Goal: Information Seeking & Learning: Learn about a topic

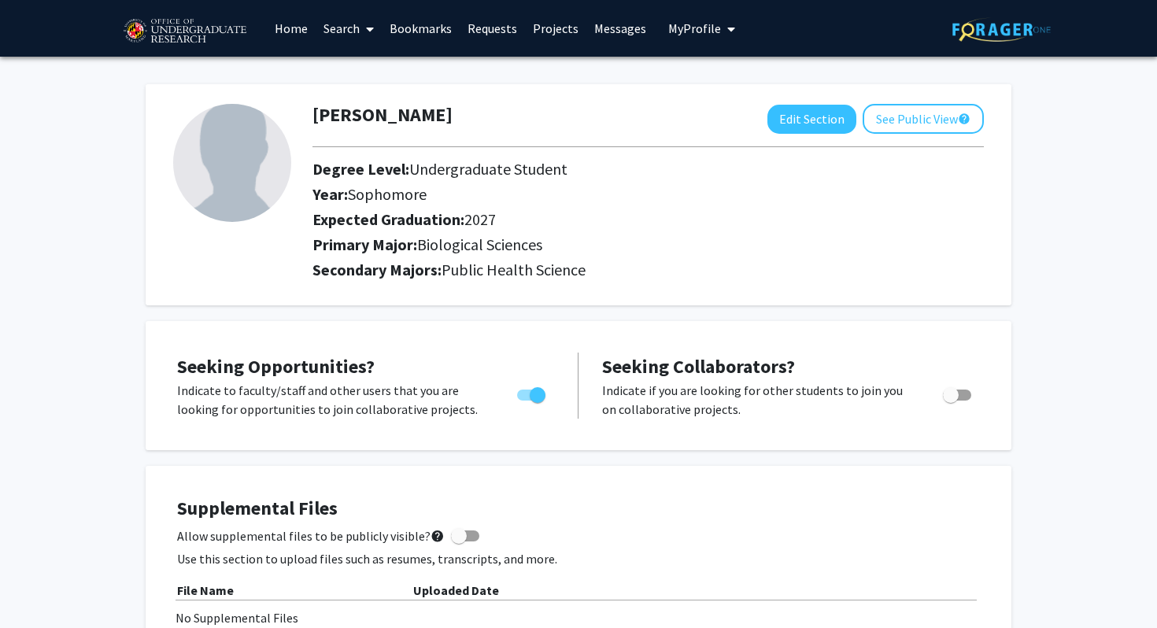
click at [354, 28] on link "Search" at bounding box center [349, 28] width 66 height 55
click at [372, 74] on span "Faculty/Staff" at bounding box center [374, 72] width 116 height 31
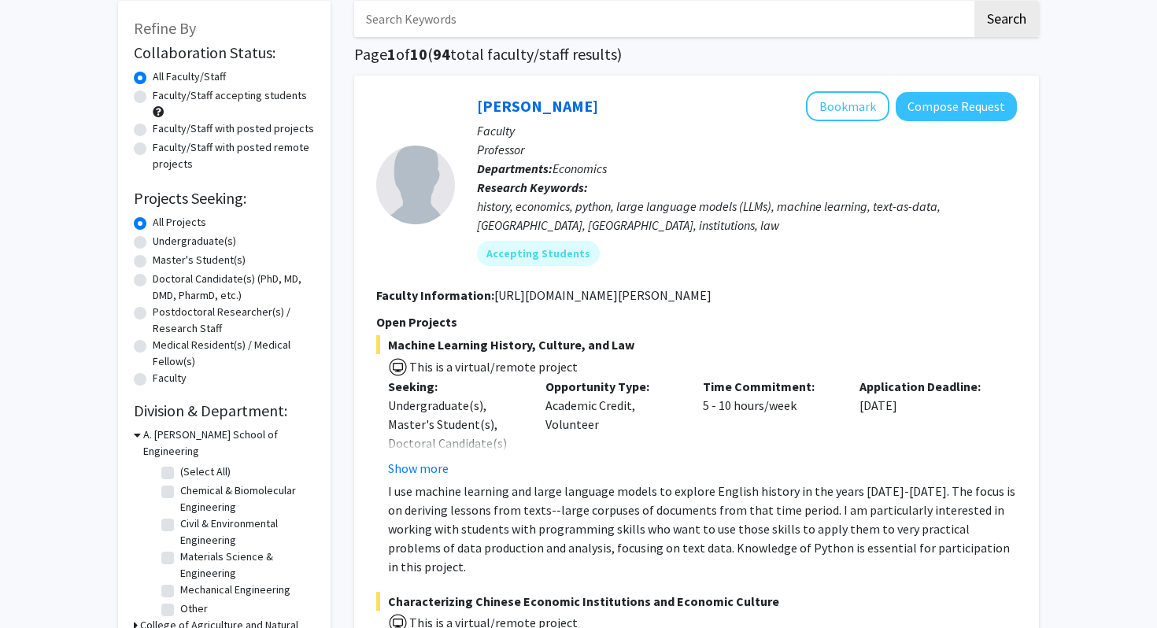
scroll to position [106, 0]
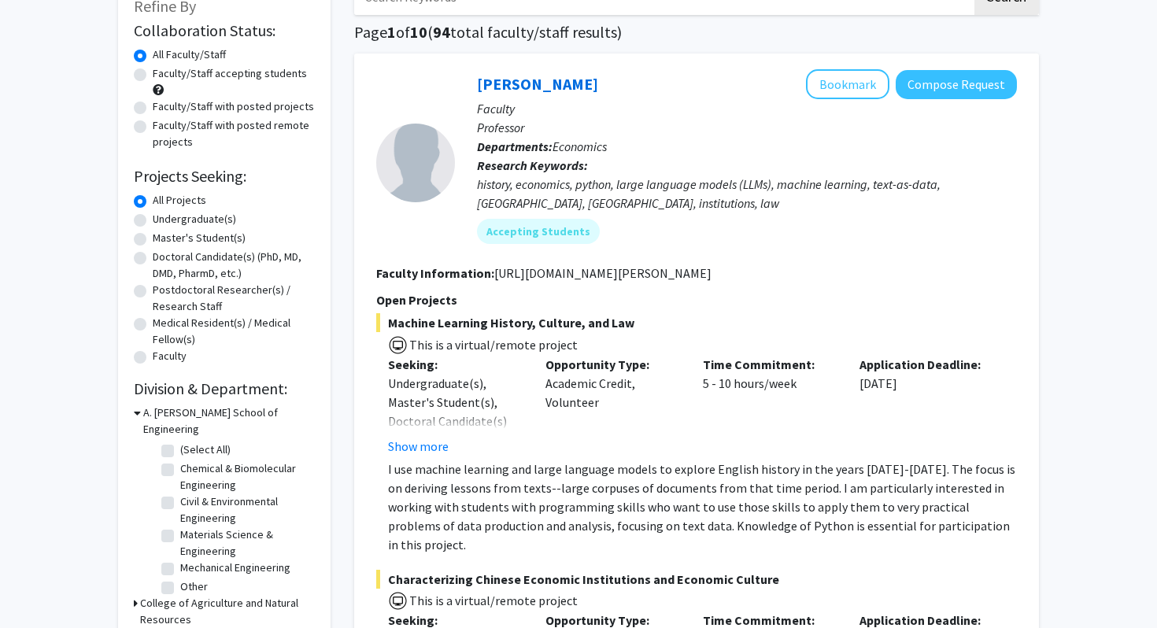
click at [153, 221] on label "Undergraduate(s)" at bounding box center [194, 219] width 83 height 17
click at [153, 221] on input "Undergraduate(s)" at bounding box center [158, 216] width 10 height 10
radio input "true"
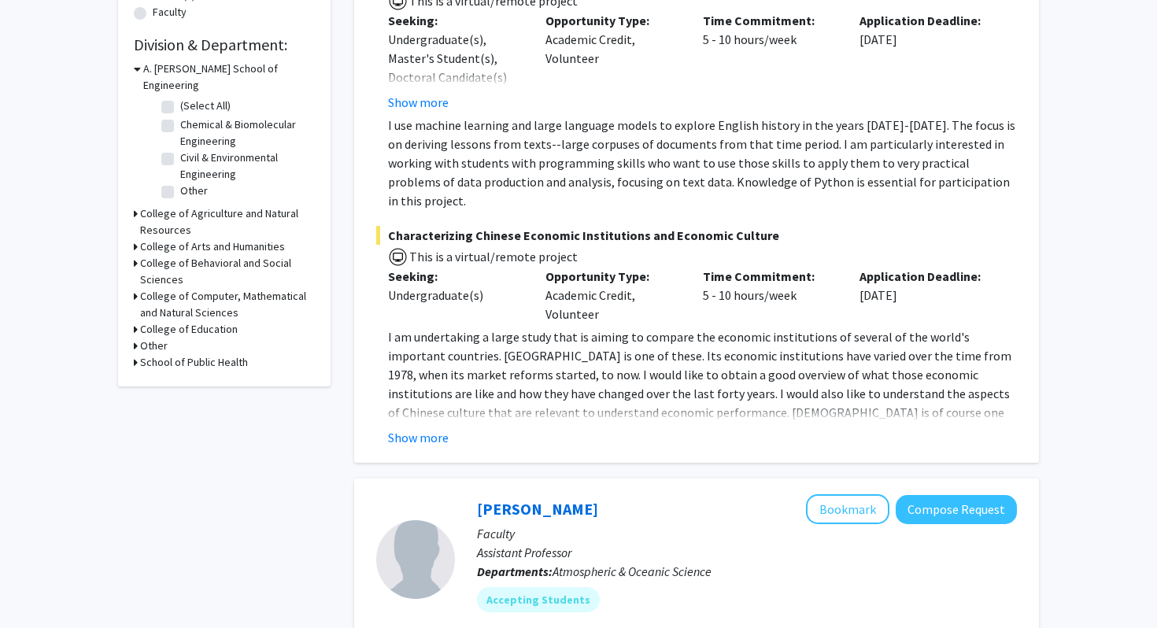
scroll to position [496, 0]
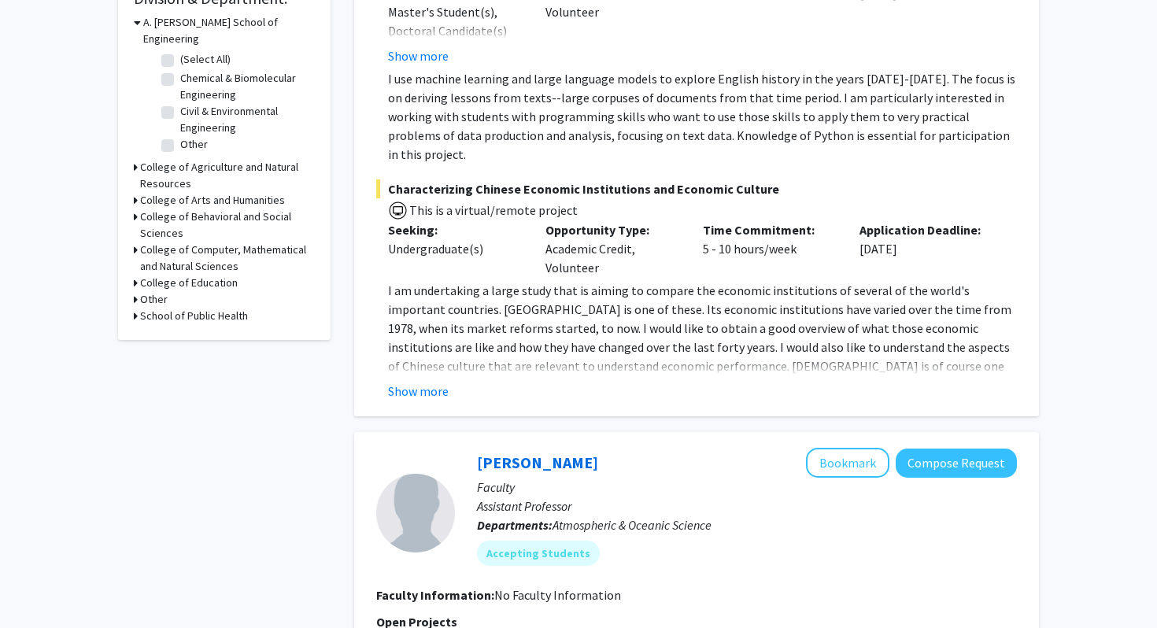
click at [190, 242] on h3 "College of Computer, Mathematical and Natural Sciences" at bounding box center [227, 258] width 175 height 33
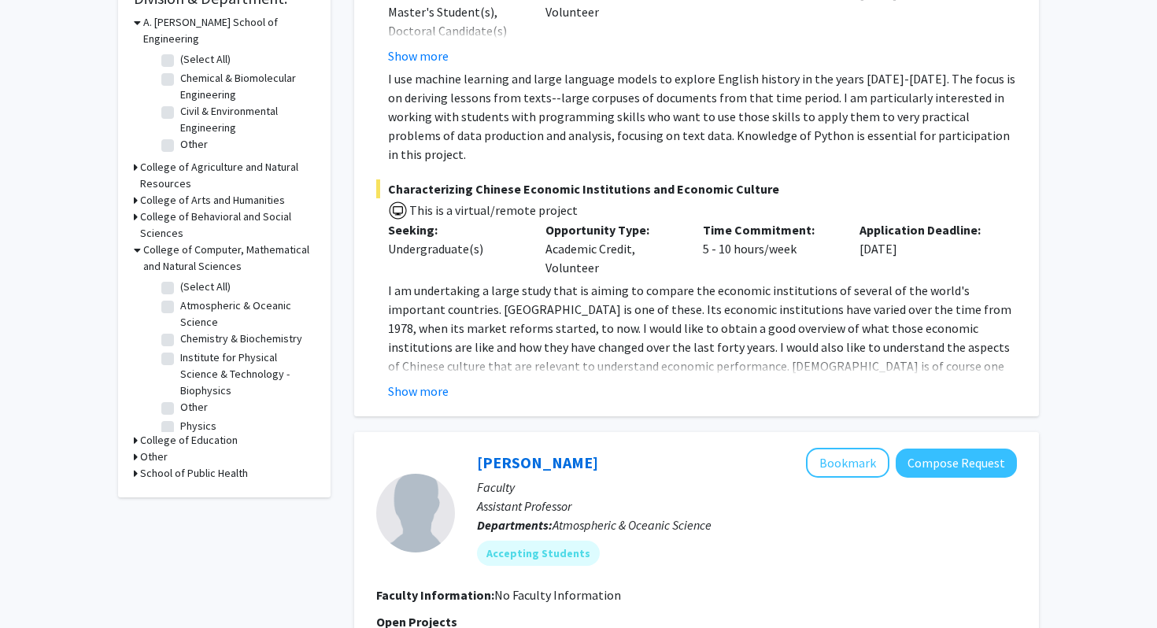
click at [180, 279] on label "(Select All)" at bounding box center [205, 287] width 50 height 17
click at [180, 279] on input "(Select All)" at bounding box center [185, 284] width 10 height 10
checkbox input "true"
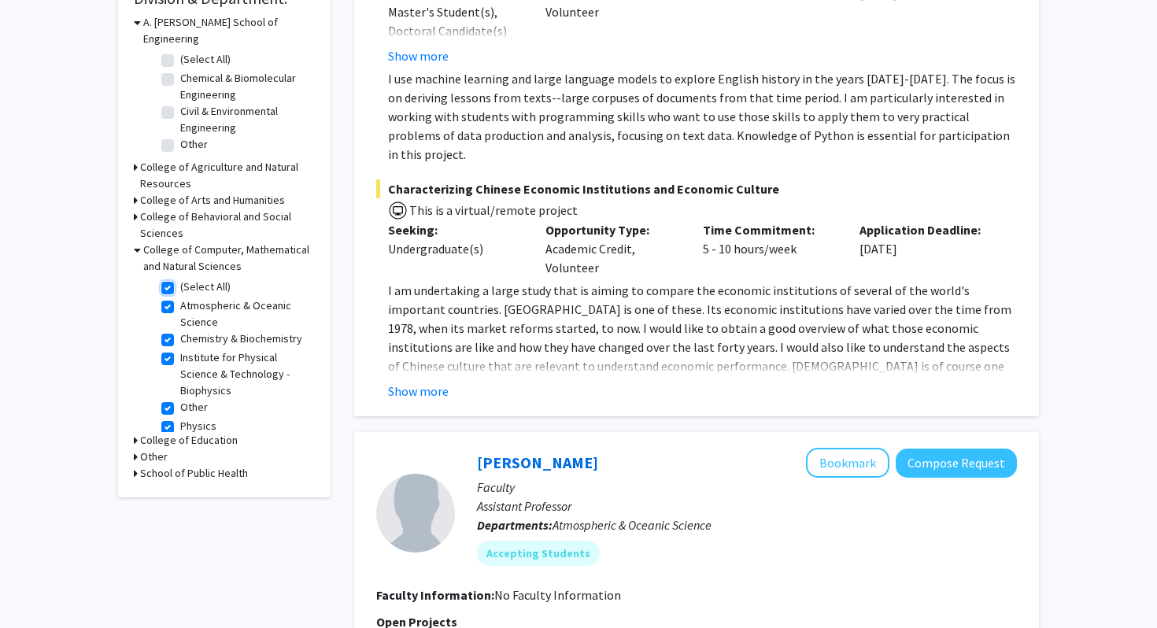
checkbox input "true"
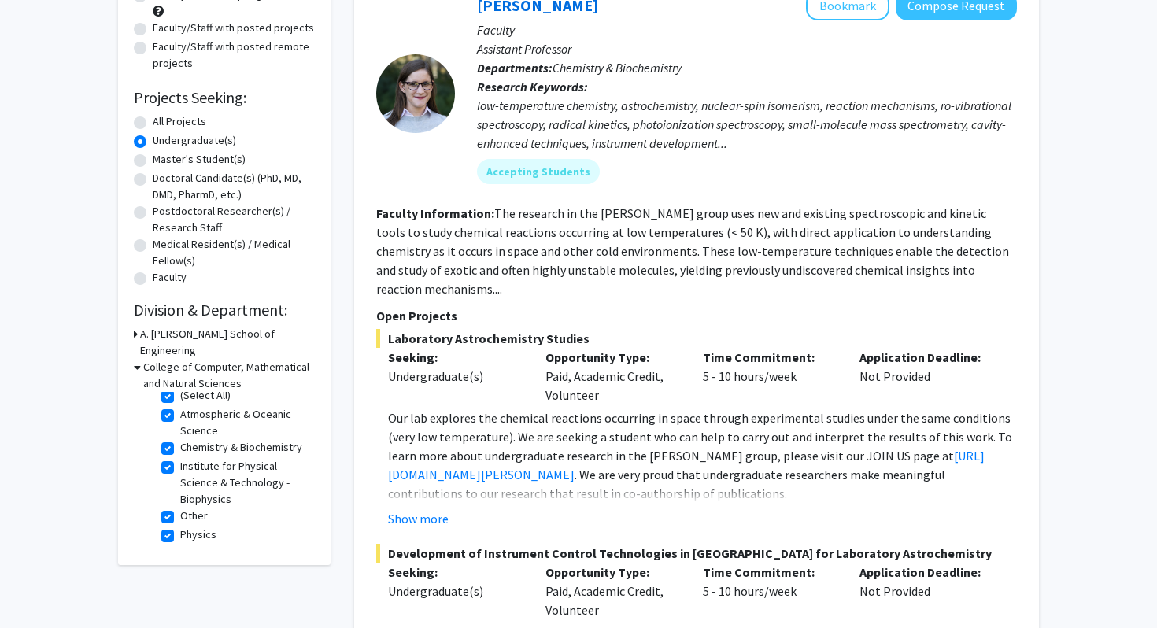
scroll to position [189, 0]
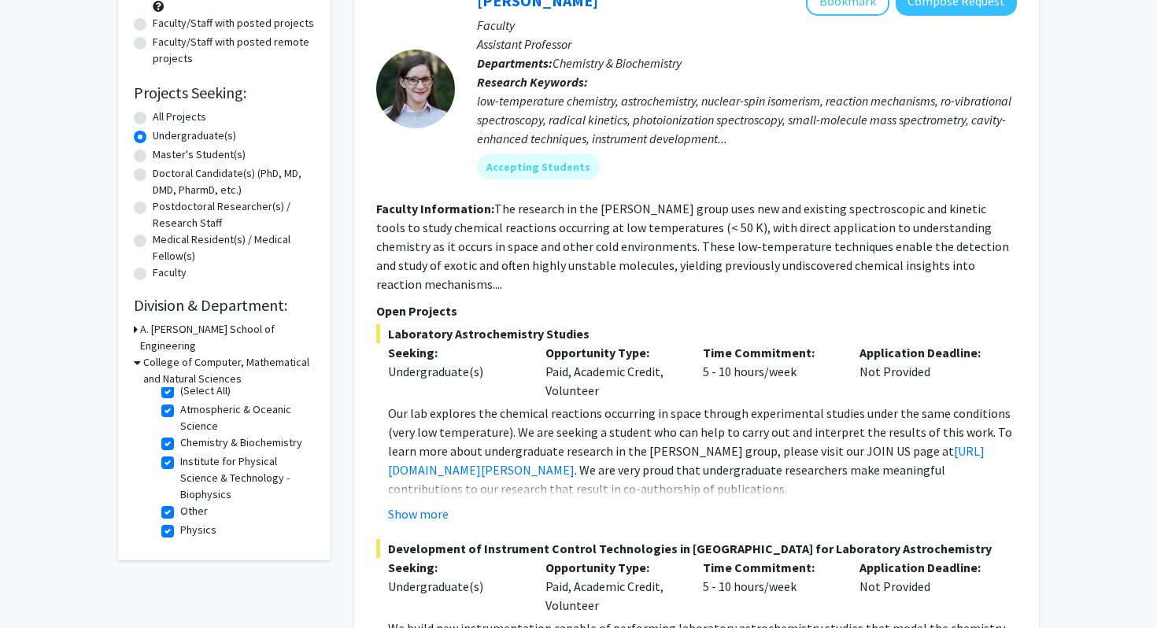
click at [180, 383] on label "(Select All)" at bounding box center [205, 391] width 50 height 17
click at [180, 383] on input "(Select All)" at bounding box center [185, 388] width 10 height 10
checkbox input "false"
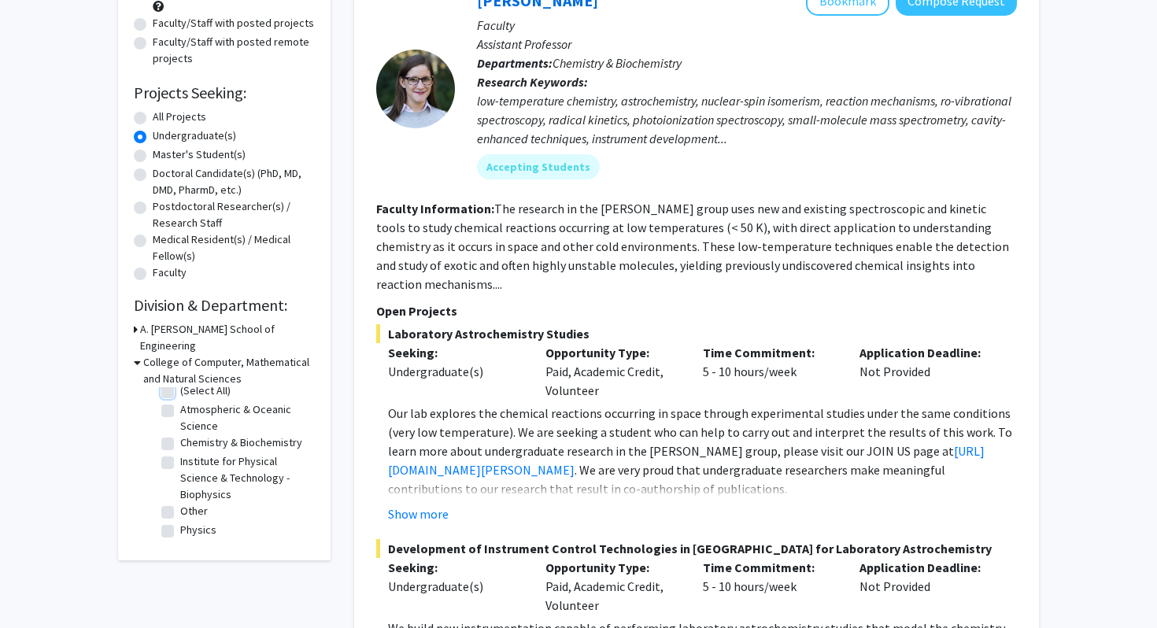
checkbox input "false"
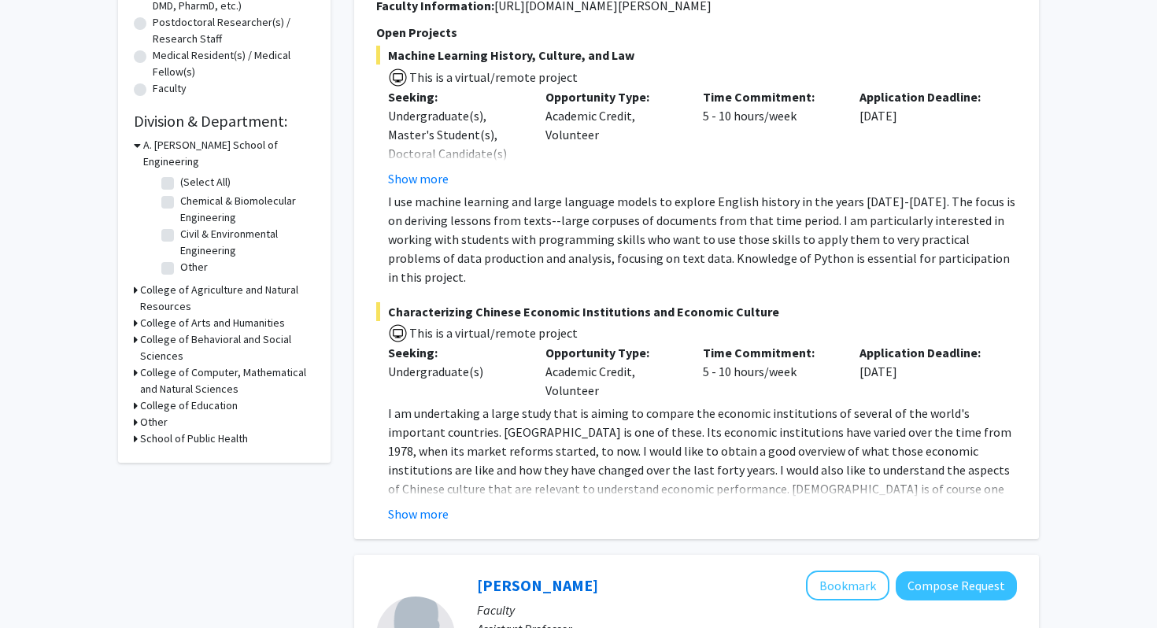
scroll to position [378, 0]
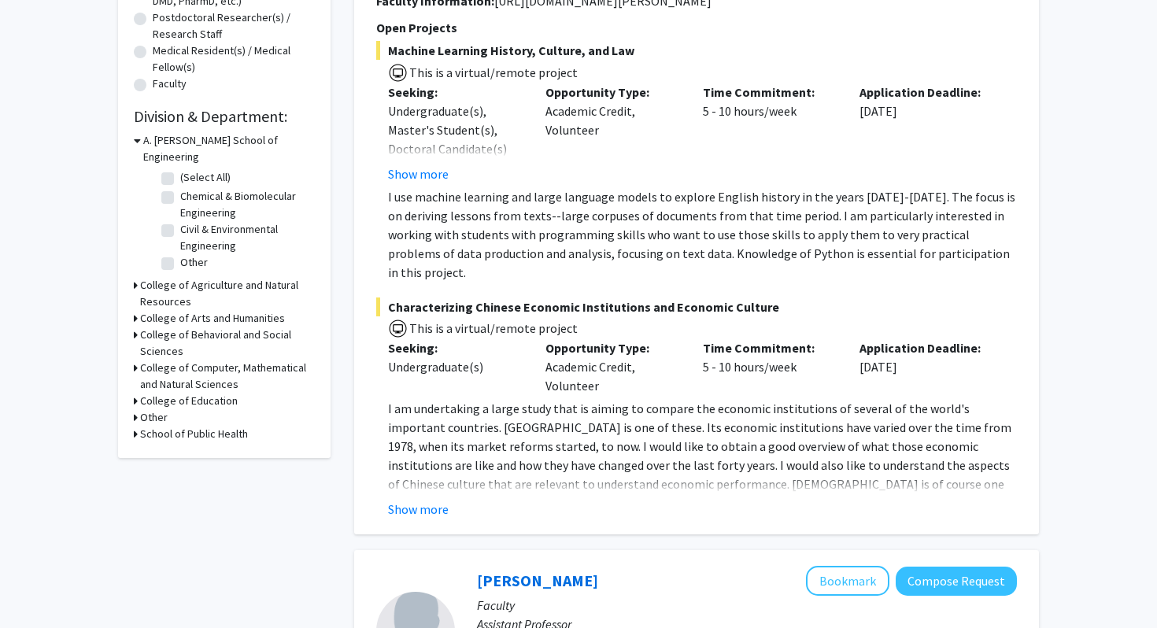
click at [167, 426] on h3 "School of Public Health" at bounding box center [194, 434] width 108 height 17
click at [180, 446] on label "Department of Global, Environmental, and Occupational Health" at bounding box center [245, 471] width 131 height 50
click at [180, 446] on input "Department of Global, Environmental, and Occupational Health" at bounding box center [185, 451] width 10 height 10
checkbox input "true"
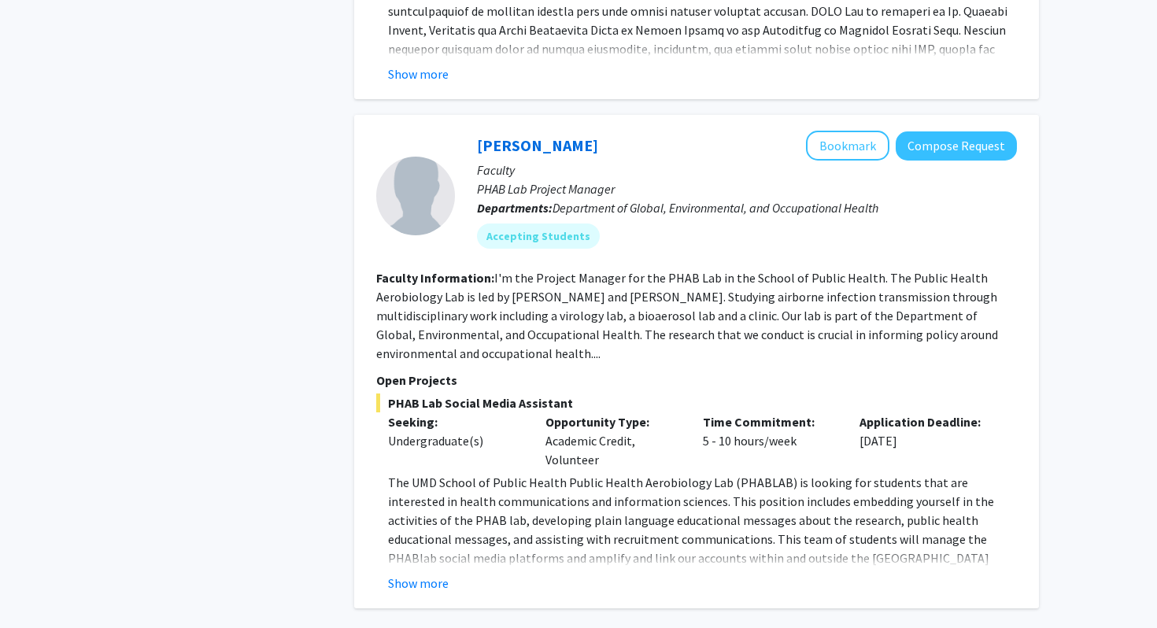
scroll to position [1398, 0]
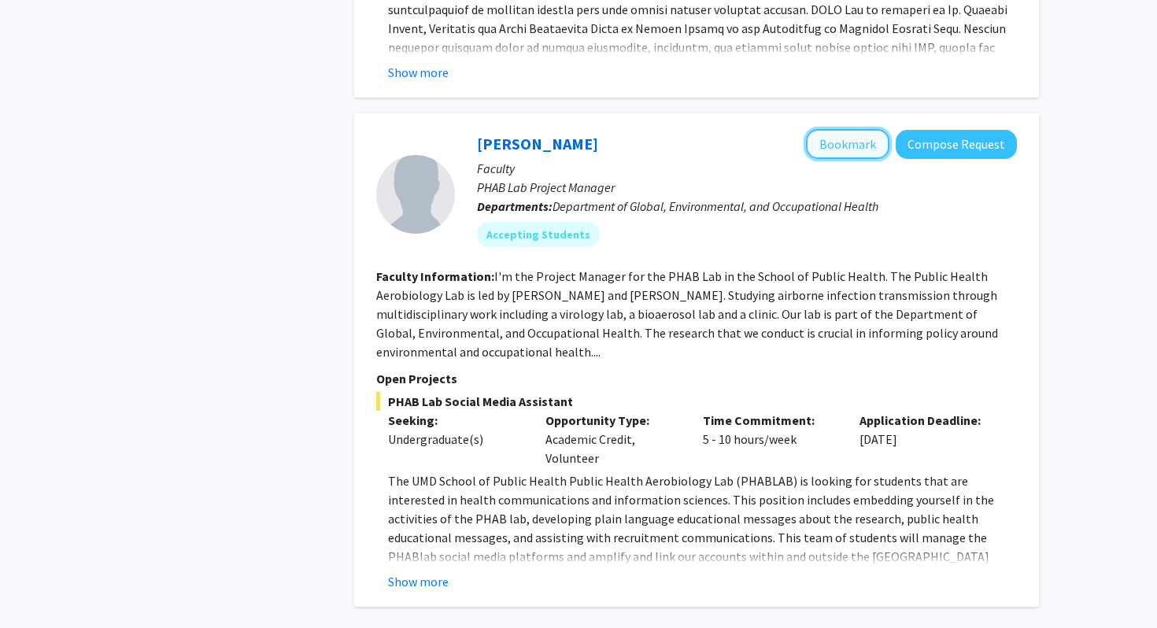
click at [824, 129] on button "Bookmark" at bounding box center [847, 144] width 83 height 30
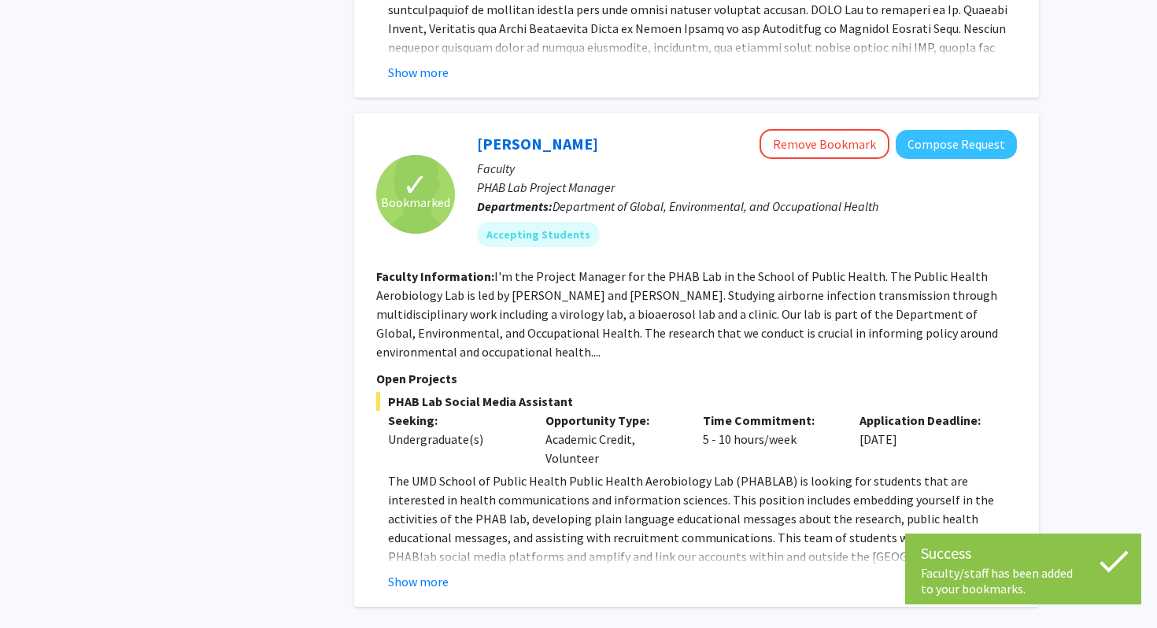
scroll to position [1424, 0]
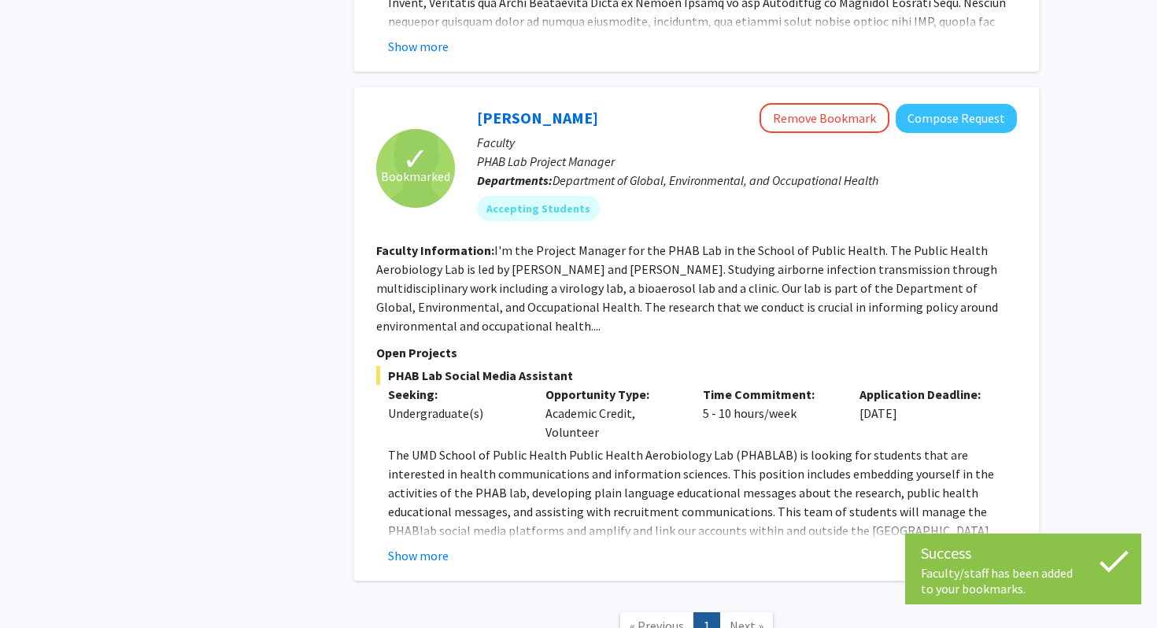
click at [582, 313] on fg-read-more "I'm the Project Manager for the PHAB Lab in the School of Public Health. The Pu…" at bounding box center [687, 288] width 622 height 91
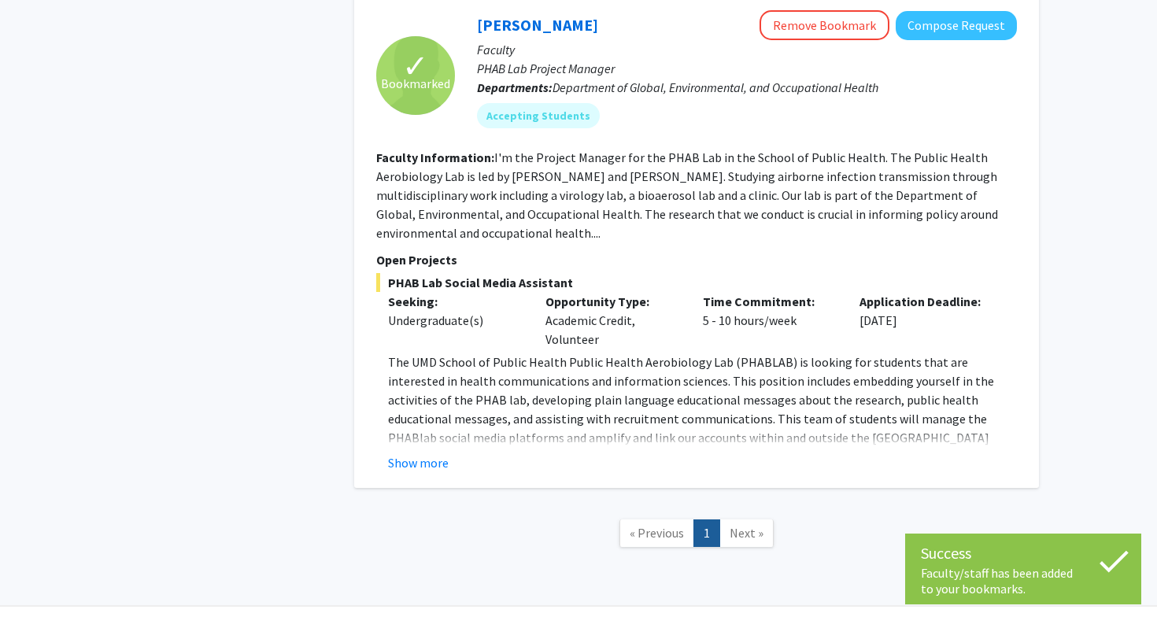
scroll to position [1532, 0]
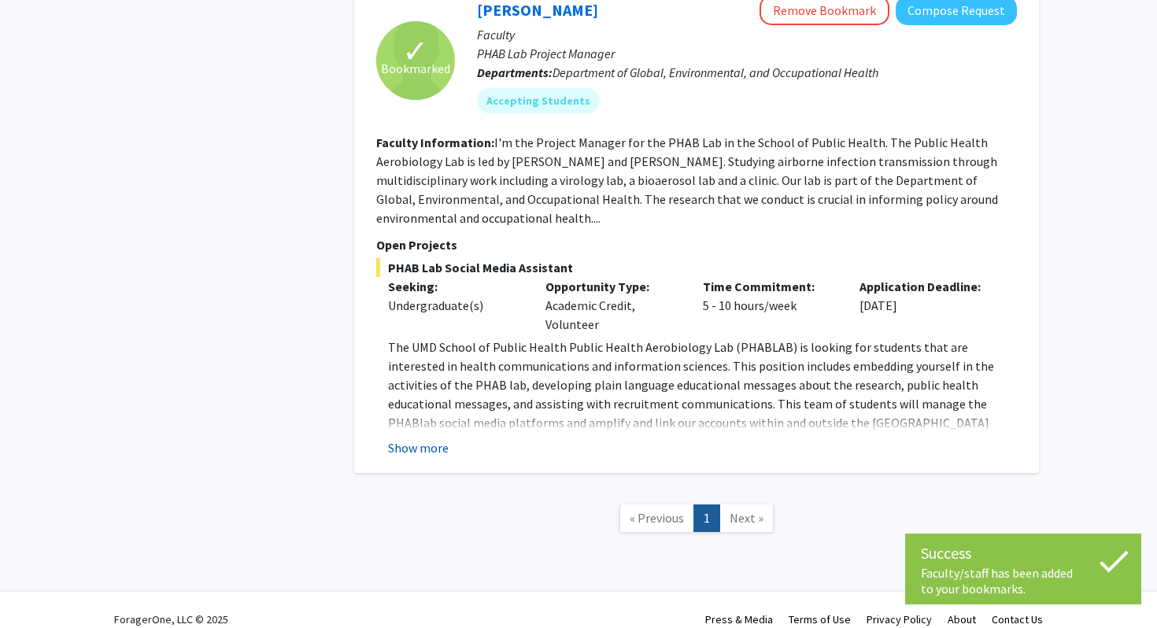
click at [431, 439] on button "Show more" at bounding box center [418, 448] width 61 height 19
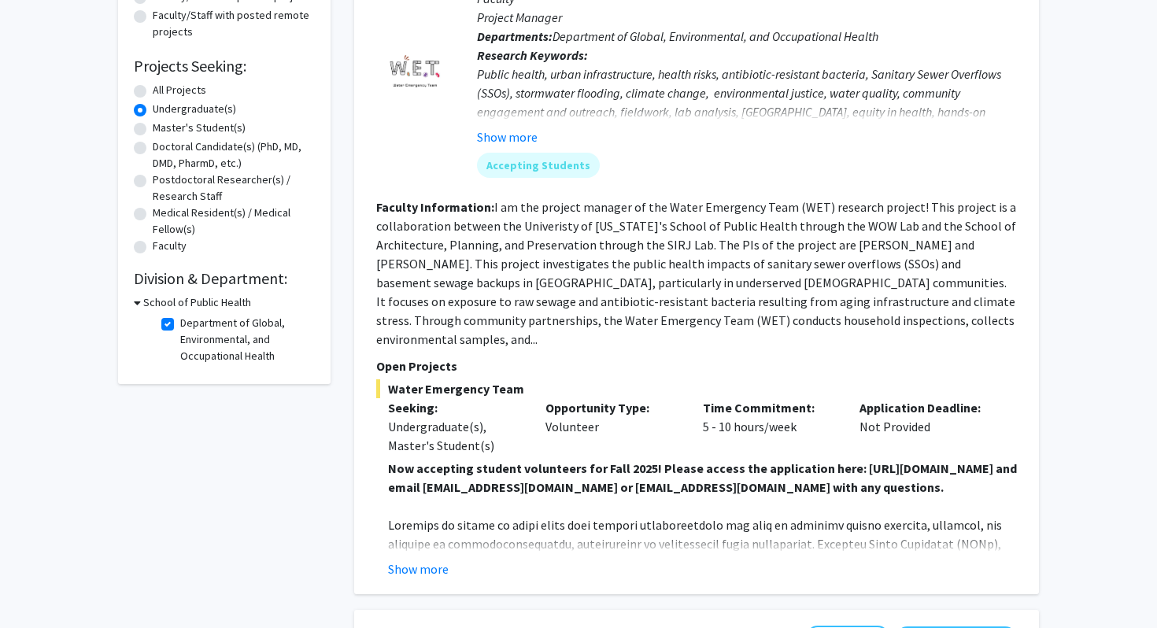
scroll to position [428, 0]
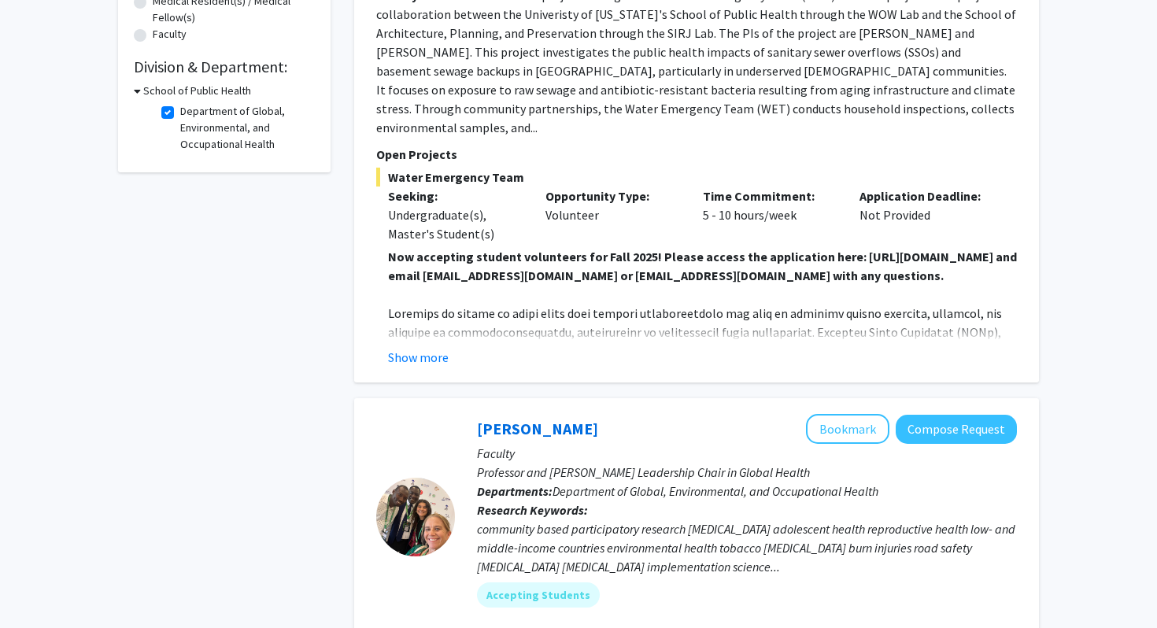
click at [169, 120] on fg-checkbox "Department of Global, Environmental, and Occupational Health Department of Glob…" at bounding box center [236, 128] width 150 height 50
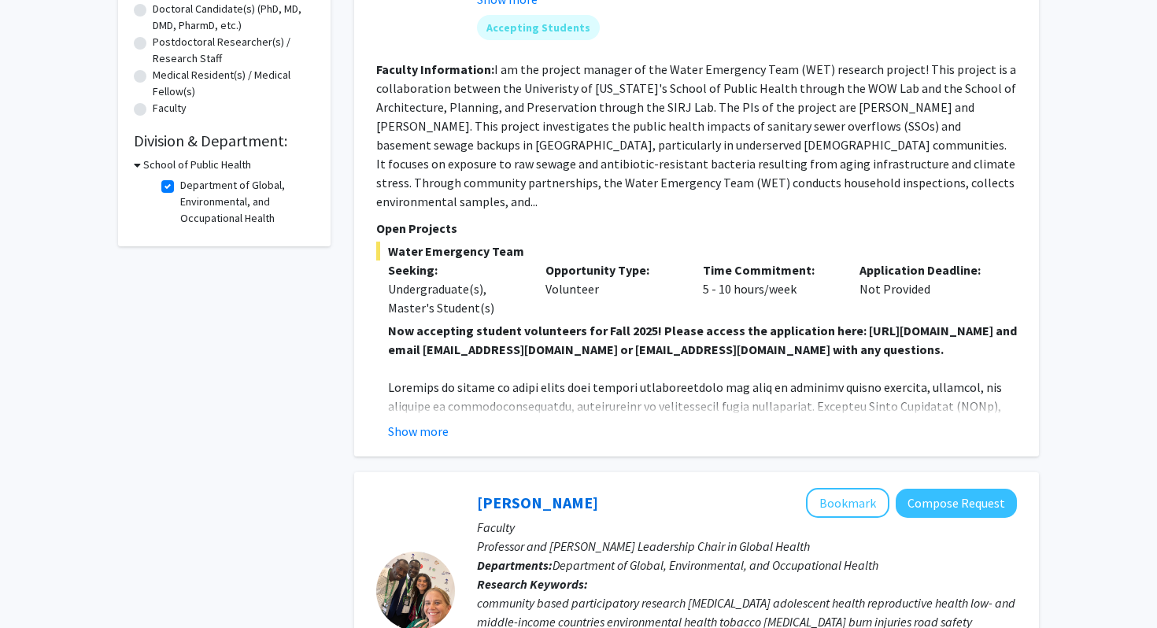
scroll to position [289, 0]
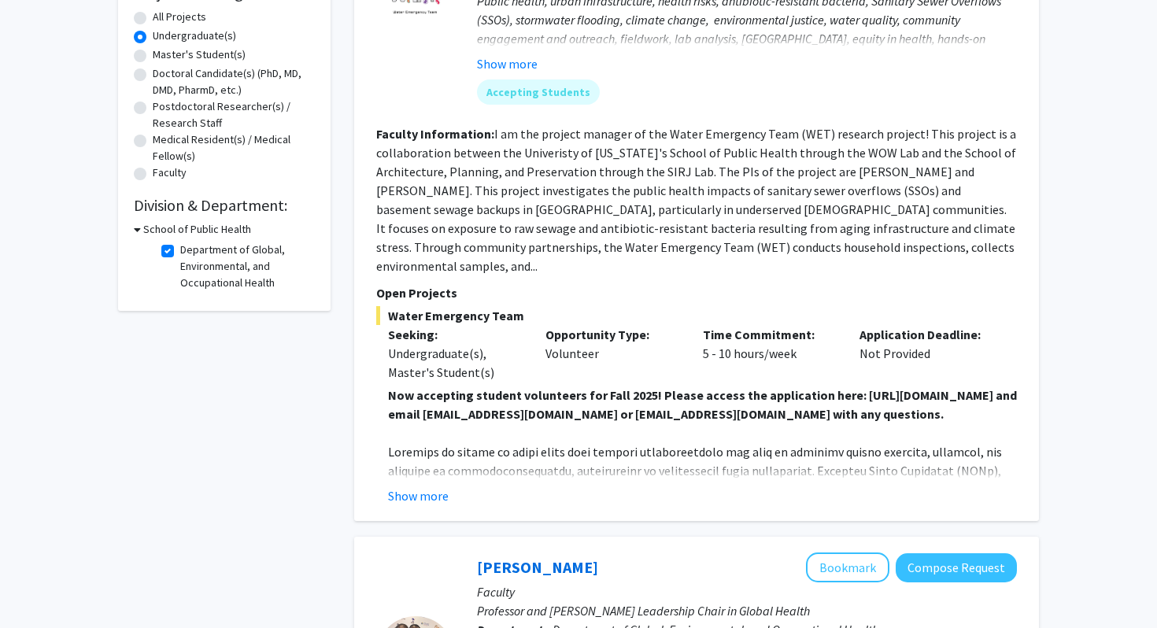
click at [180, 250] on label "Department of Global, Environmental, and Occupational Health" at bounding box center [245, 267] width 131 height 50
click at [180, 250] on input "Department of Global, Environmental, and Occupational Health" at bounding box center [185, 247] width 10 height 10
checkbox input "false"
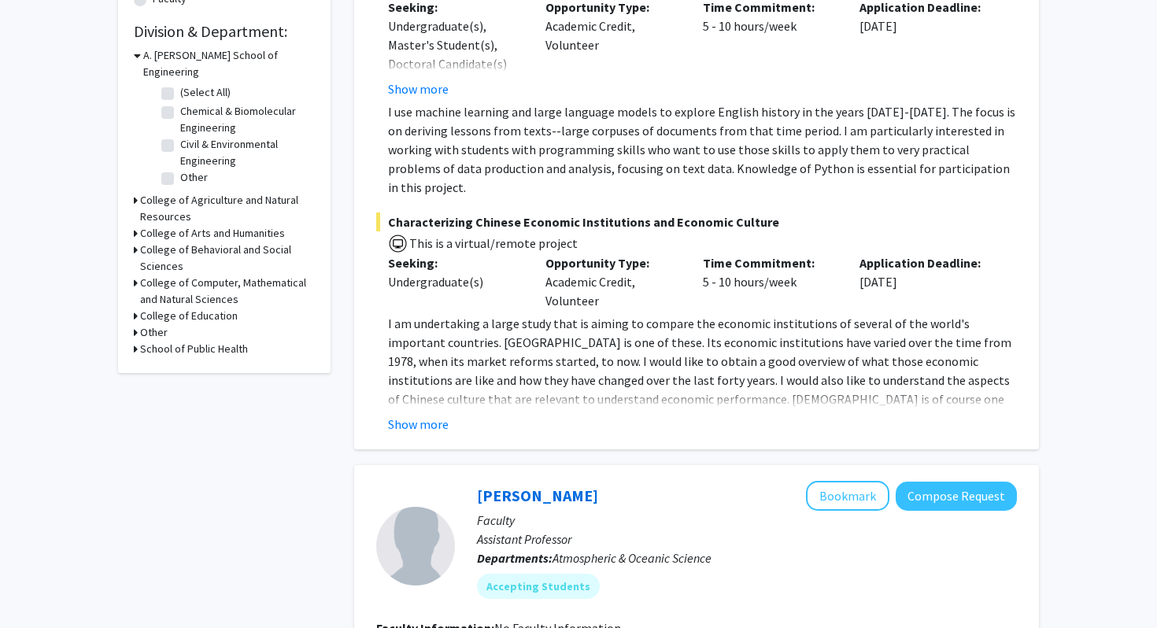
scroll to position [480, 0]
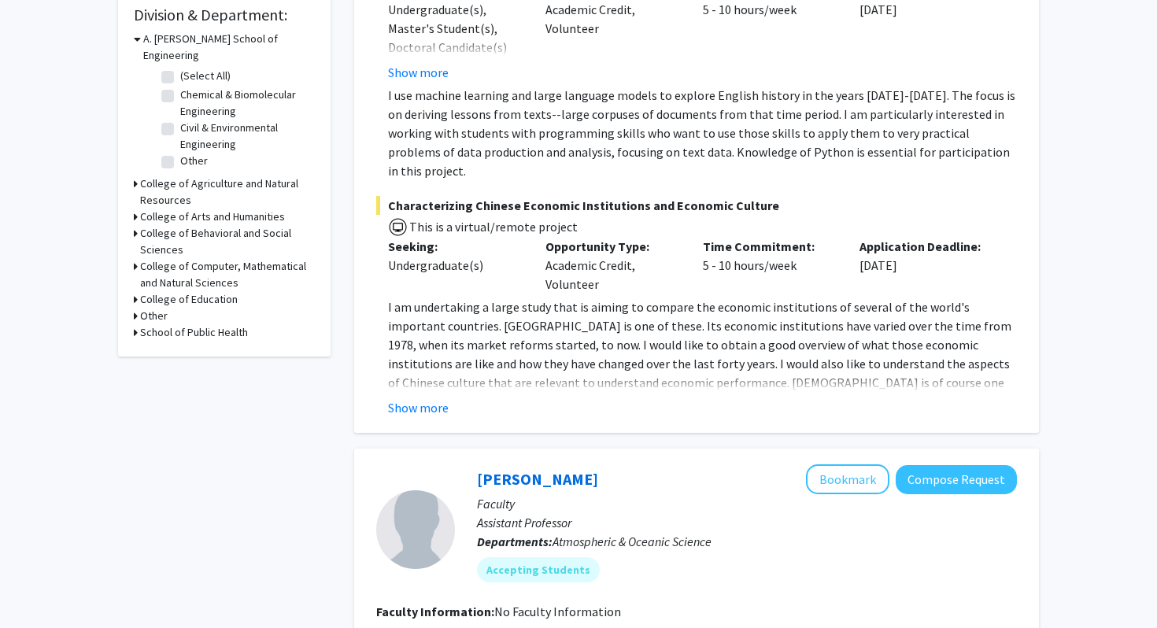
click at [146, 178] on h3 "College of Agriculture and Natural Resources" at bounding box center [227, 192] width 175 height 33
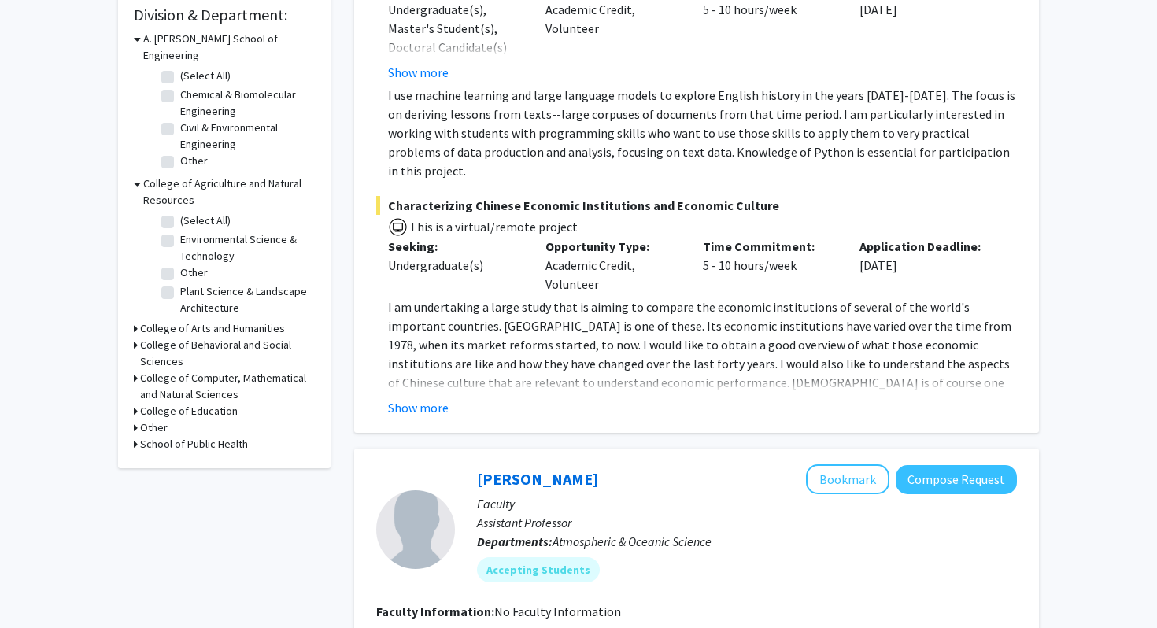
click at [140, 420] on h3 "Other" at bounding box center [154, 428] width 28 height 17
click at [180, 231] on label "Environmental Science & Technology" at bounding box center [245, 247] width 131 height 33
click at [180, 231] on input "Environmental Science & Technology" at bounding box center [185, 236] width 10 height 10
checkbox input "true"
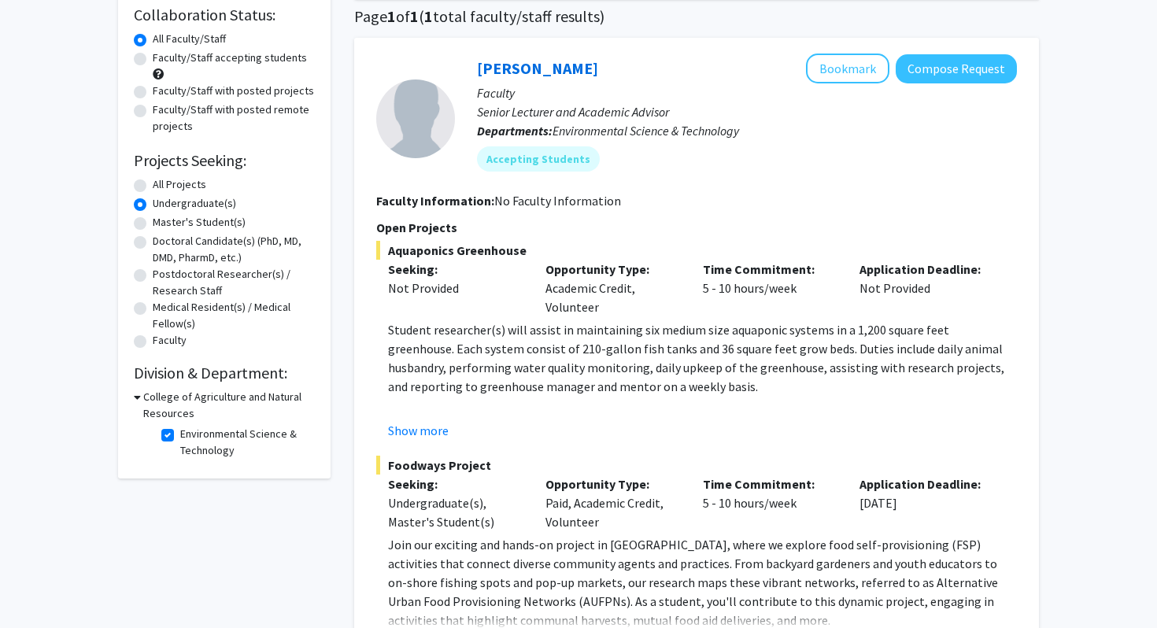
scroll to position [130, 0]
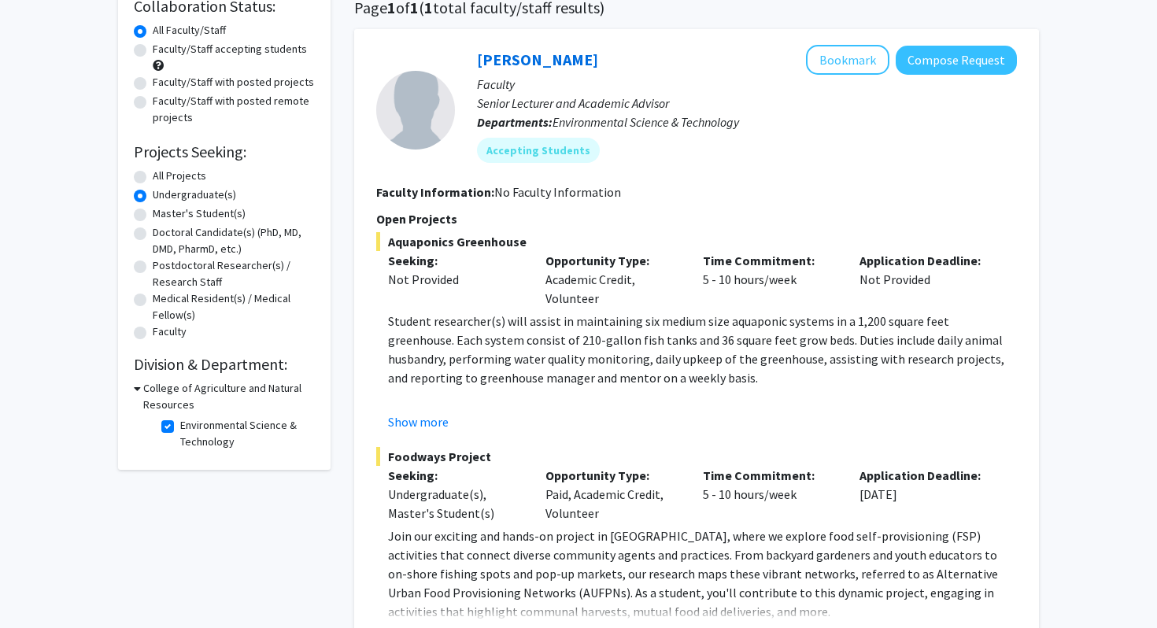
click at [180, 431] on label "Environmental Science & Technology" at bounding box center [245, 433] width 131 height 33
click at [180, 428] on input "Environmental Science & Technology" at bounding box center [185, 422] width 10 height 10
checkbox input "false"
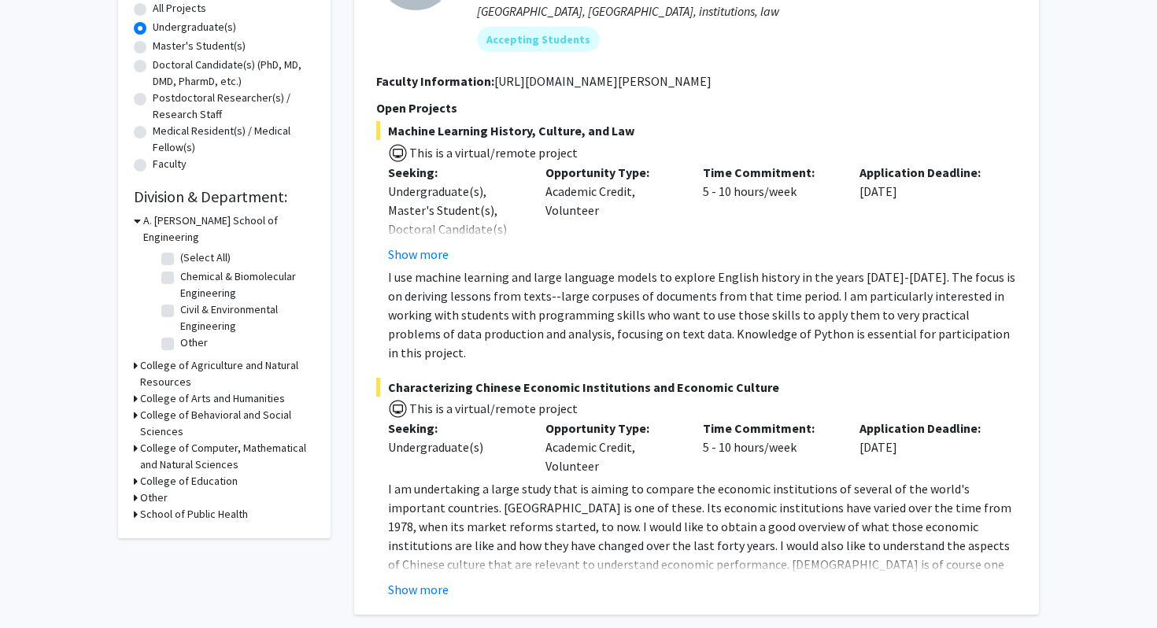
scroll to position [299, 0]
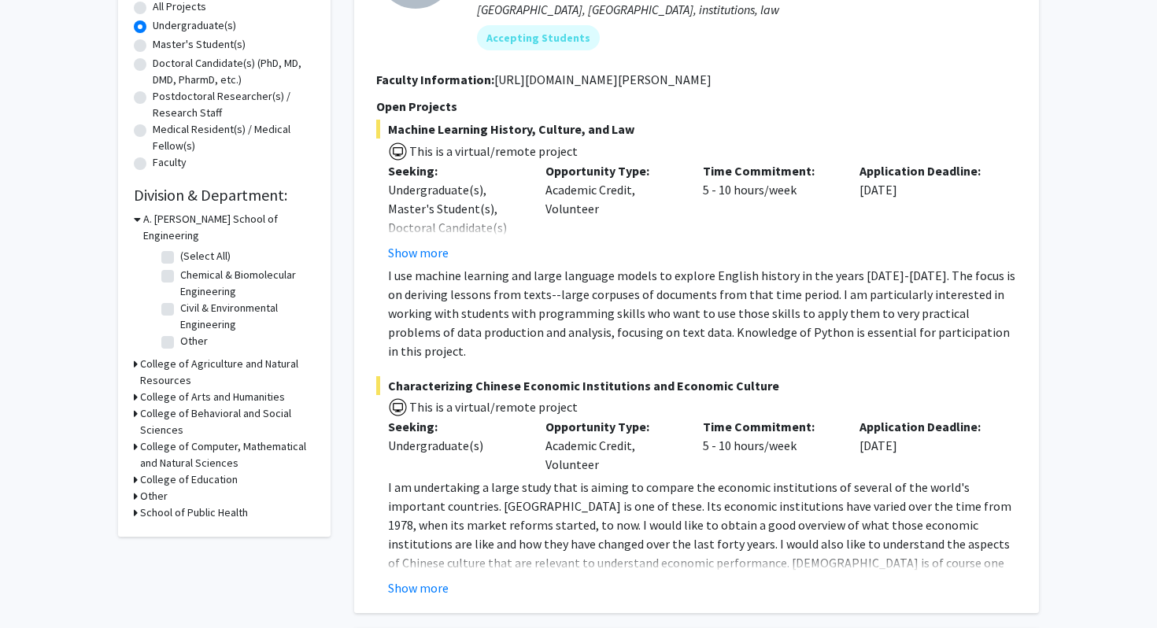
click at [205, 356] on h3 "College of Agriculture and Natural Resources" at bounding box center [227, 372] width 175 height 33
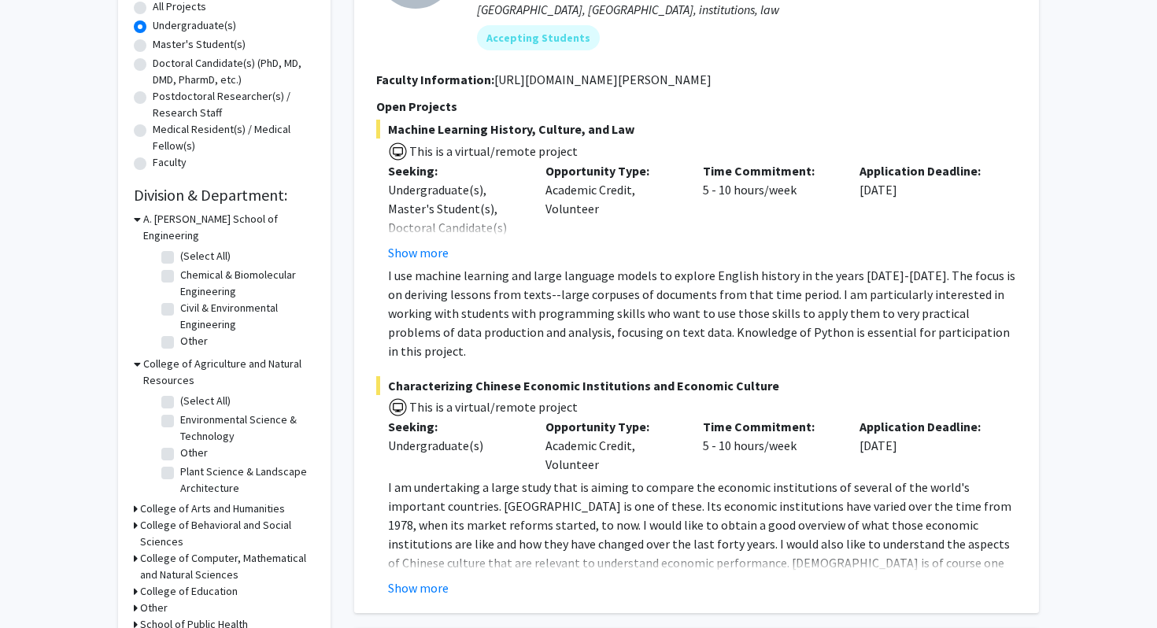
scroll to position [329, 0]
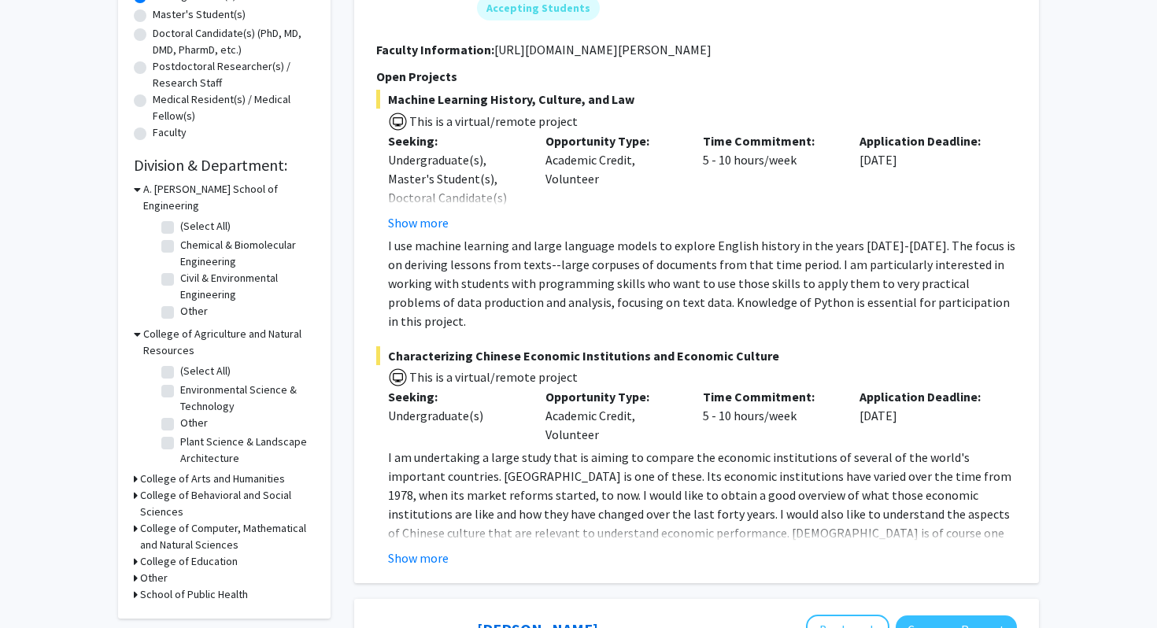
click at [191, 415] on label "Other" at bounding box center [194, 423] width 28 height 17
click at [191, 415] on input "Other" at bounding box center [185, 420] width 10 height 10
checkbox input "true"
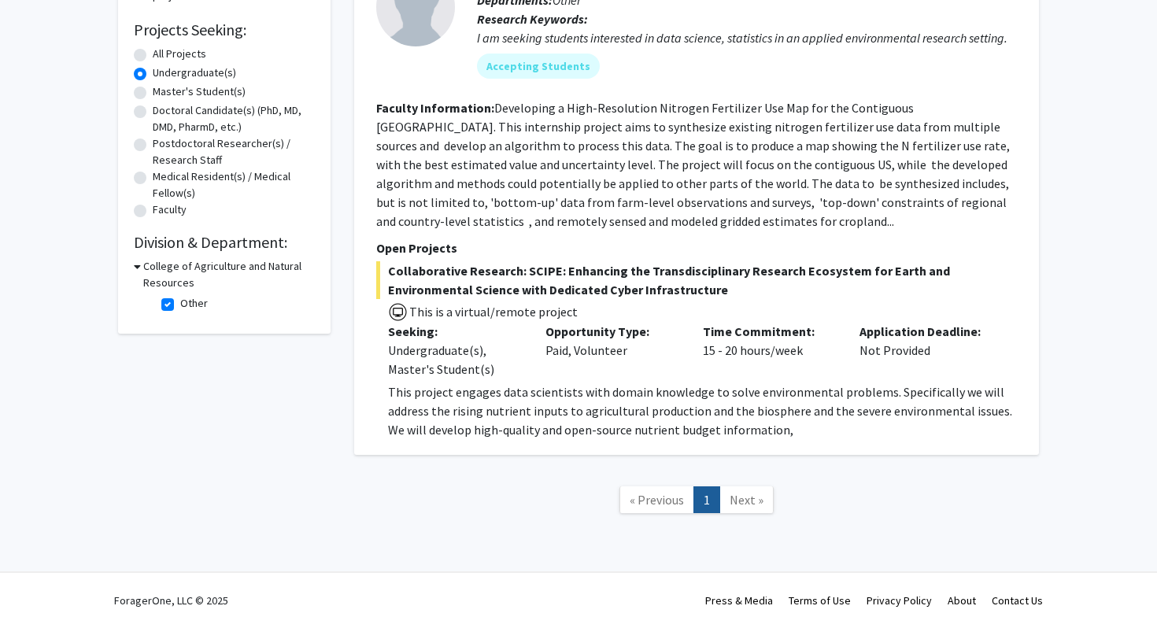
scroll to position [253, 0]
click at [180, 302] on label "Other" at bounding box center [194, 303] width 28 height 17
click at [180, 302] on input "Other" at bounding box center [185, 300] width 10 height 10
checkbox input "false"
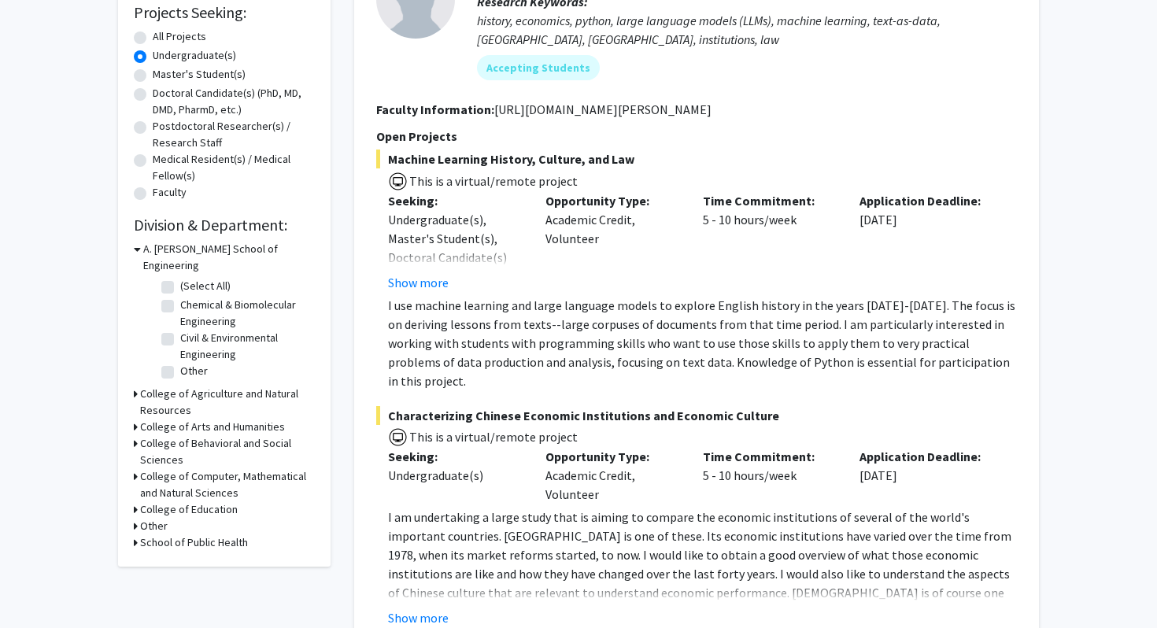
scroll to position [287, 0]
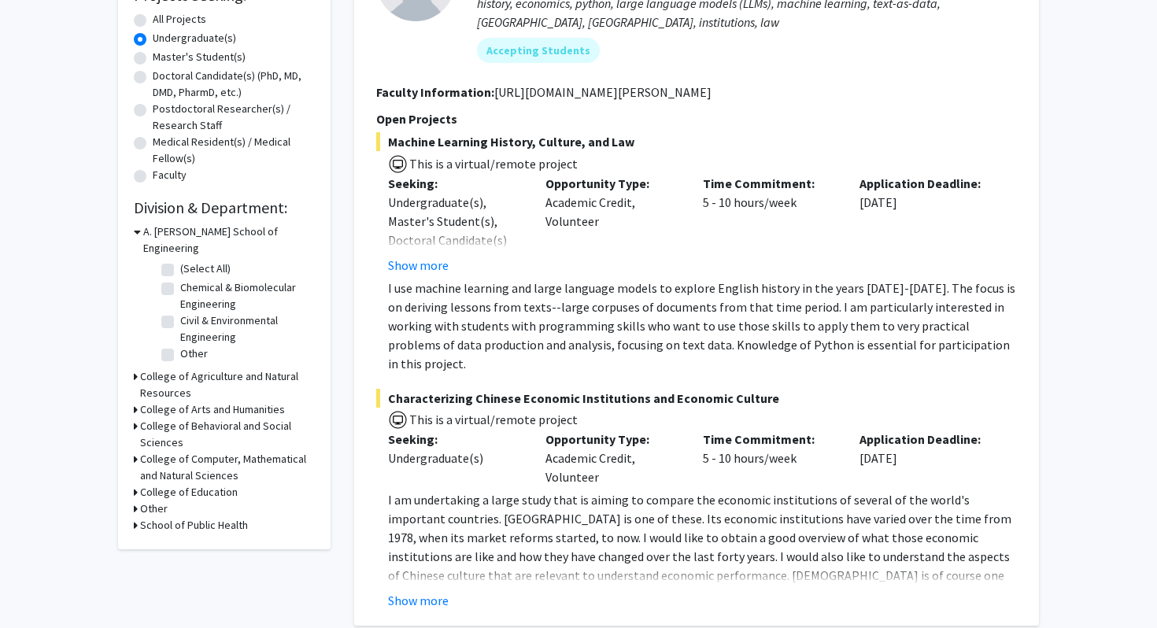
click at [186, 369] on h3 "College of Agriculture and Natural Resources" at bounding box center [227, 385] width 175 height 33
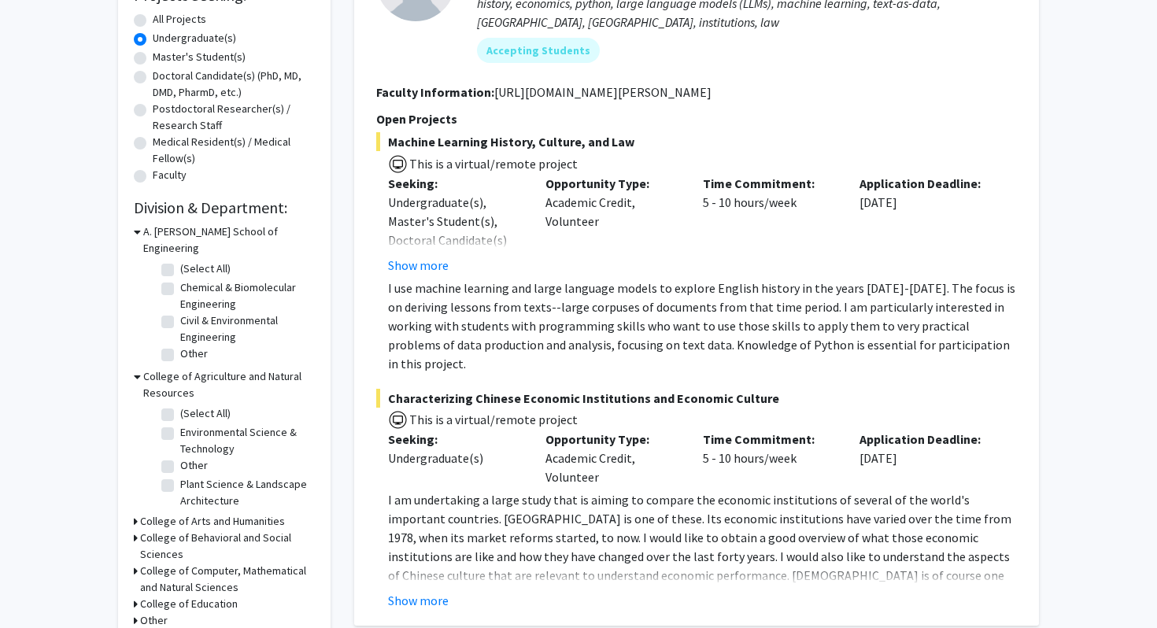
click at [180, 476] on label "Plant Science & Landscape Architecture" at bounding box center [245, 492] width 131 height 33
click at [180, 476] on input "Plant Science & Landscape Architecture" at bounding box center [185, 481] width 10 height 10
checkbox input "true"
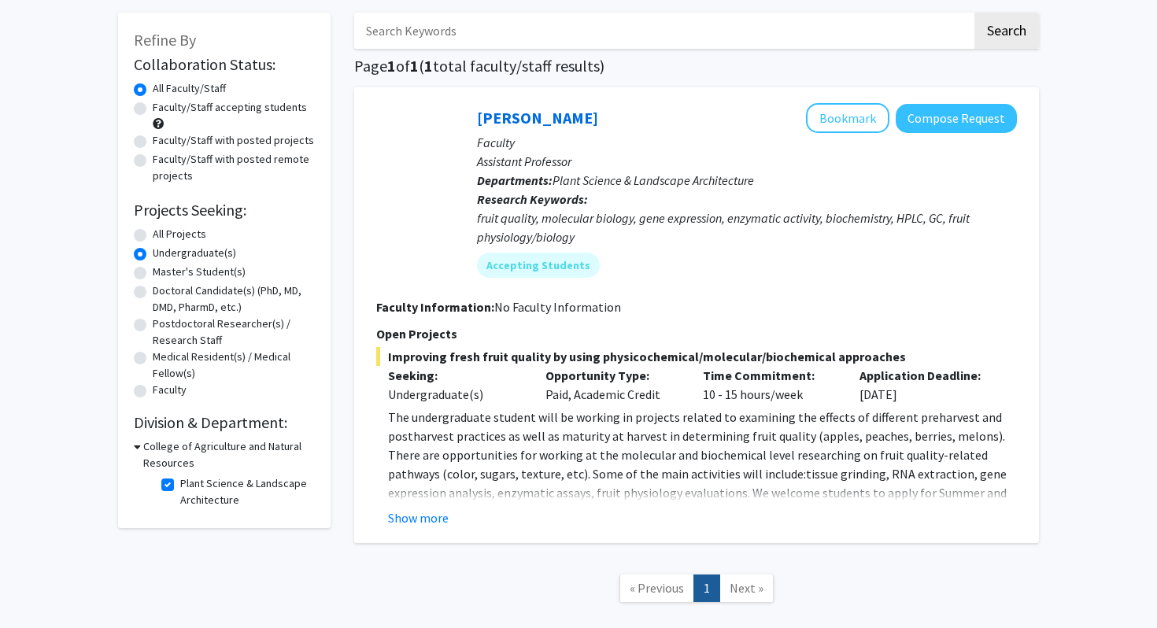
scroll to position [77, 0]
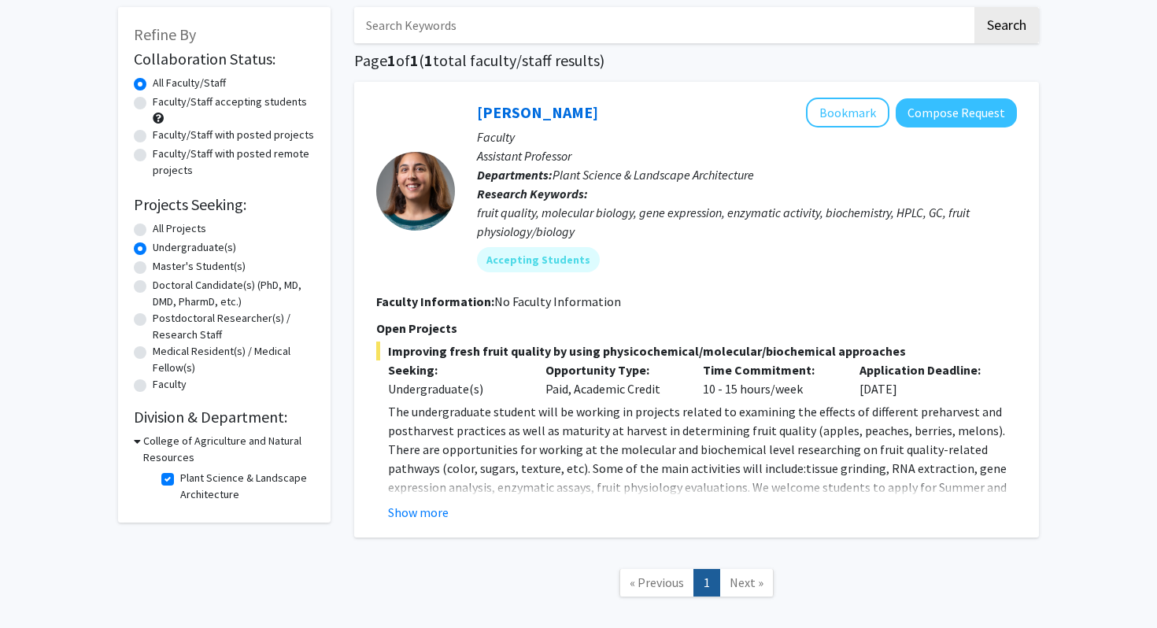
click at [180, 483] on label "Plant Science & Landscape Architecture" at bounding box center [245, 486] width 131 height 33
click at [180, 480] on input "Plant Science & Landscape Architecture" at bounding box center [185, 475] width 10 height 10
checkbox input "false"
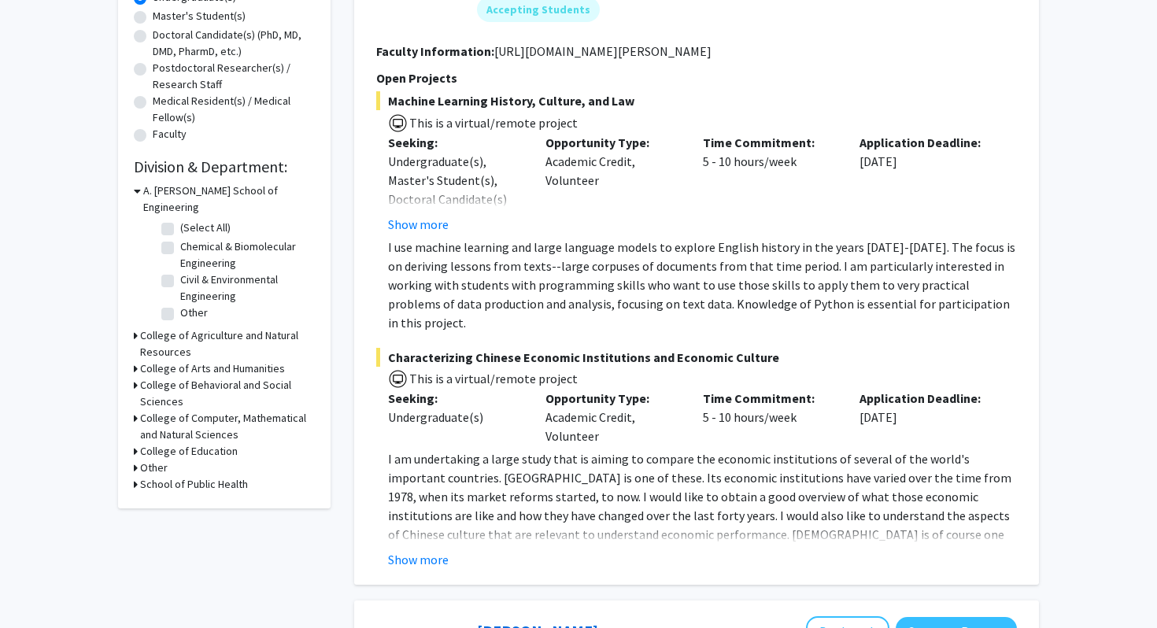
scroll to position [328, 0]
click at [161, 380] on h3 "College of Behavioral and Social Sciences" at bounding box center [227, 392] width 175 height 33
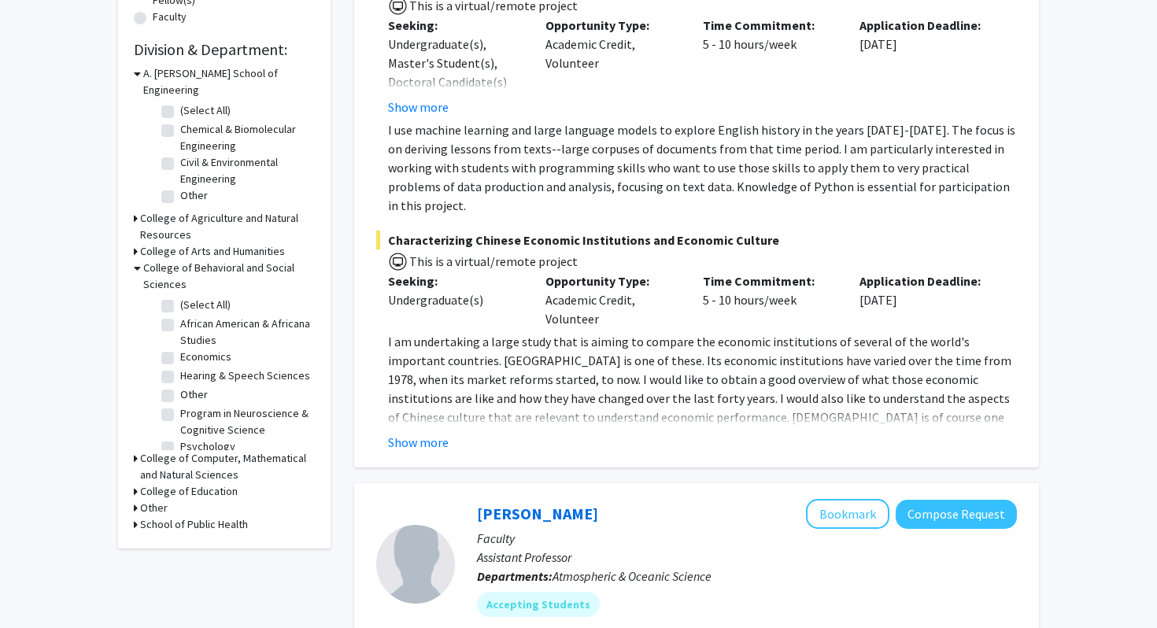
scroll to position [11, 0]
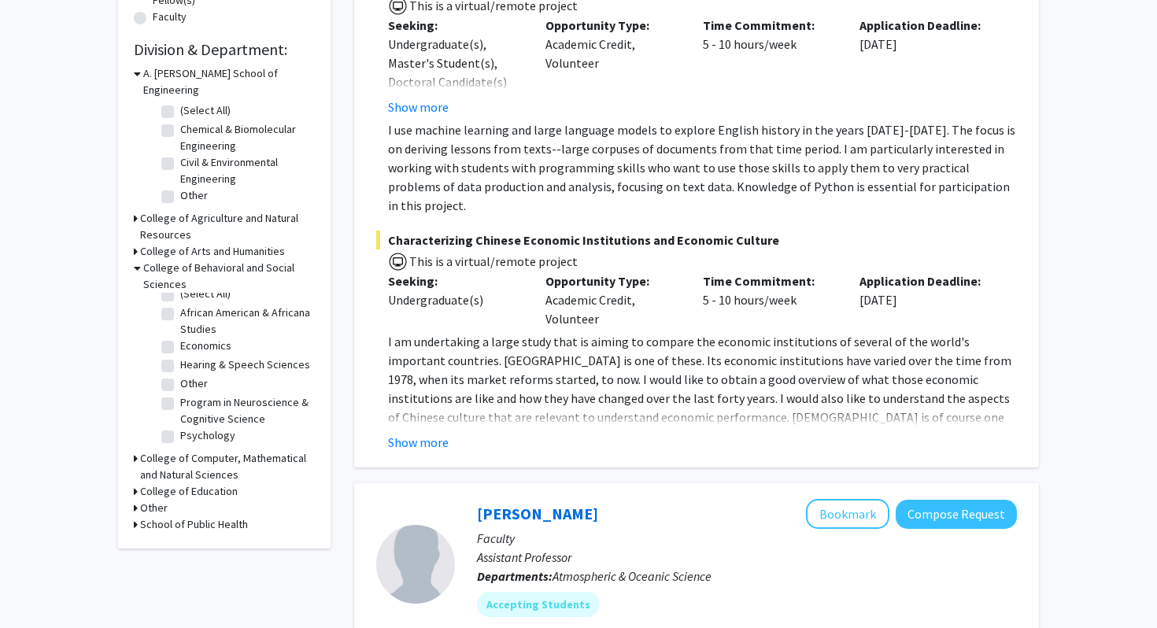
click at [157, 500] on h3 "Other" at bounding box center [154, 508] width 28 height 17
click at [180, 520] on label "Office of Undergraduate Research" at bounding box center [245, 536] width 131 height 33
click at [180, 520] on input "Office of Undergraduate Research" at bounding box center [185, 525] width 10 height 10
checkbox input "true"
